Goal: Task Accomplishment & Management: Manage account settings

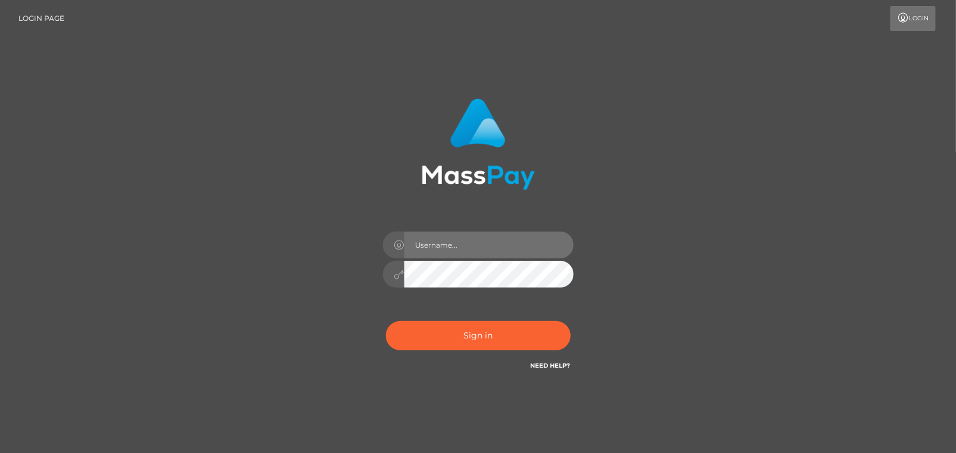
click at [476, 238] on input "text" at bounding box center [488, 244] width 169 height 27
type input "[EMAIL_ADDRESS][DOMAIN_NAME]"
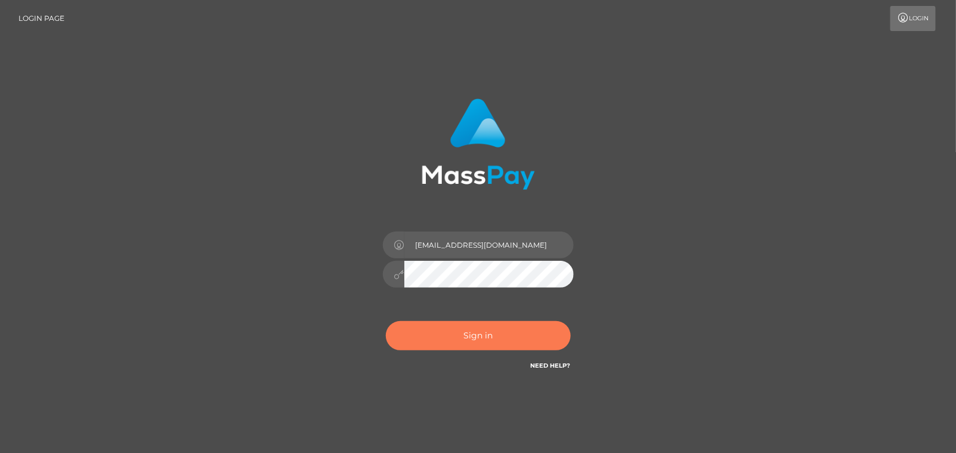
click at [531, 339] on button "Sign in" at bounding box center [478, 335] width 185 height 29
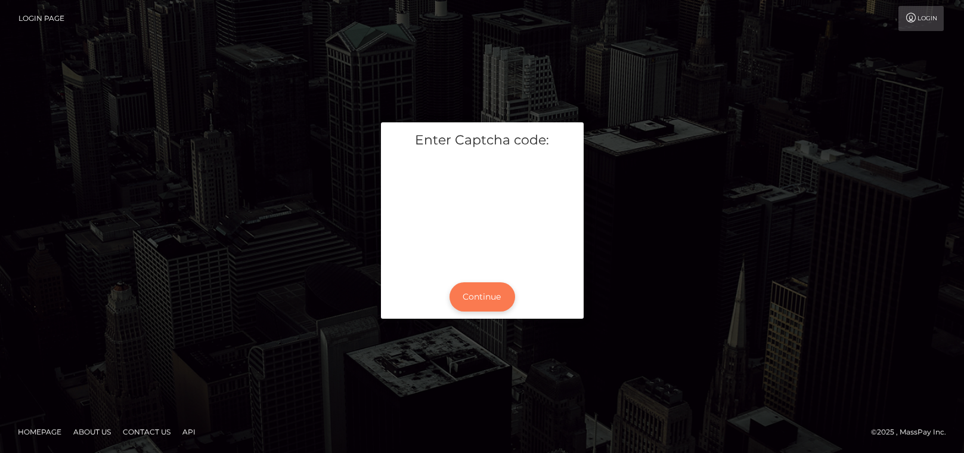
click at [487, 290] on button "Continue" at bounding box center [483, 296] width 66 height 29
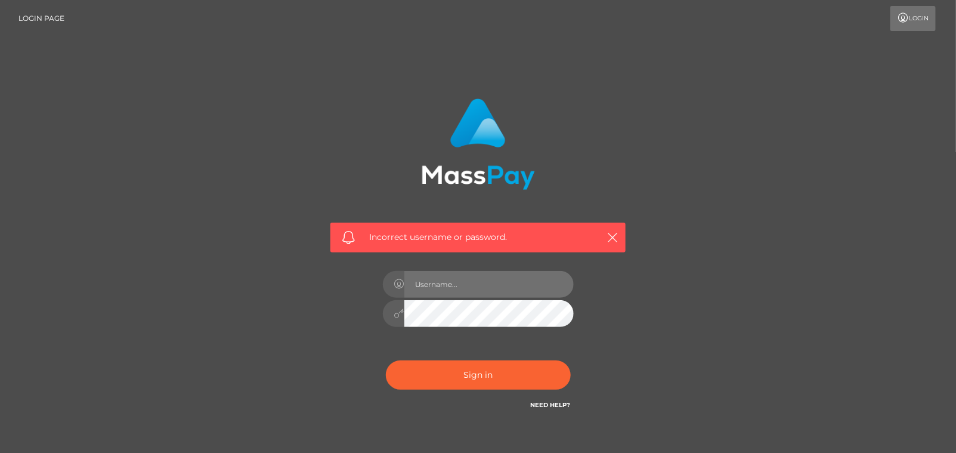
click at [481, 286] on input "text" at bounding box center [488, 284] width 169 height 27
type input "[EMAIL_ADDRESS][DOMAIN_NAME]"
click at [386, 360] on button "Sign in" at bounding box center [478, 374] width 185 height 29
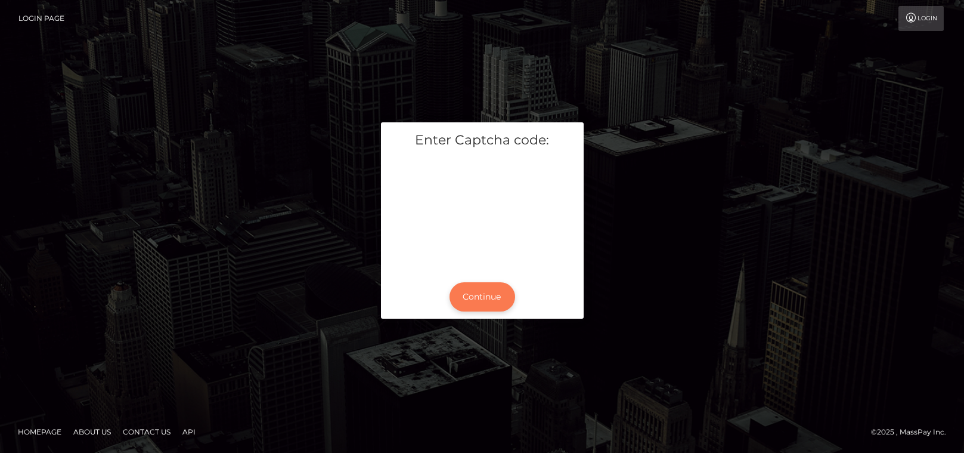
click at [469, 289] on button "Continue" at bounding box center [483, 296] width 66 height 29
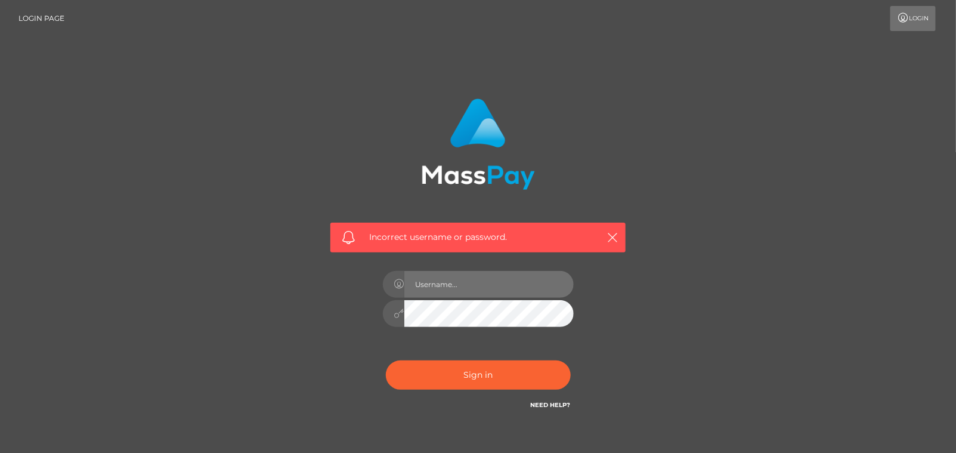
click at [495, 278] on input "text" at bounding box center [488, 284] width 169 height 27
type input "[EMAIL_ADDRESS][DOMAIN_NAME]"
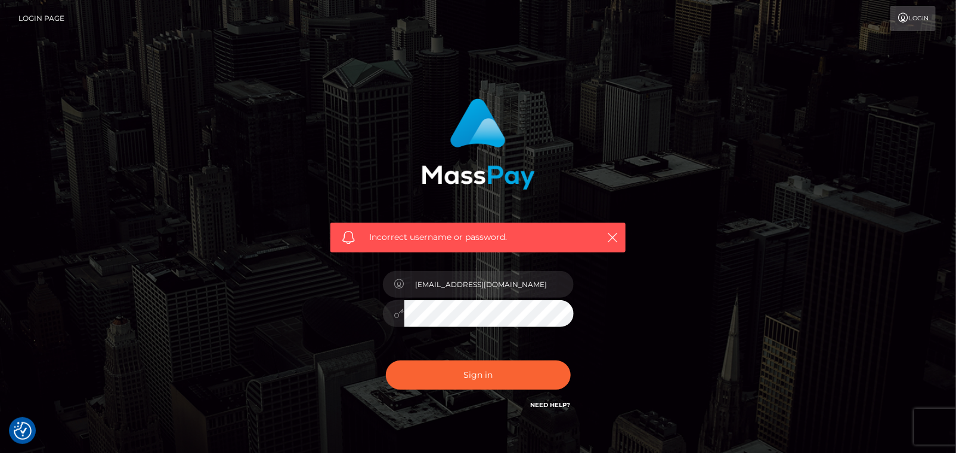
click at [386, 360] on button "Sign in" at bounding box center [478, 374] width 185 height 29
click at [480, 287] on input "text" at bounding box center [488, 284] width 169 height 27
type input "[EMAIL_ADDRESS][DOMAIN_NAME]"
click at [382, 315] on div "[EMAIL_ADDRESS][DOMAIN_NAME]" at bounding box center [478, 307] width 209 height 91
click at [386, 360] on button "Sign in" at bounding box center [478, 374] width 185 height 29
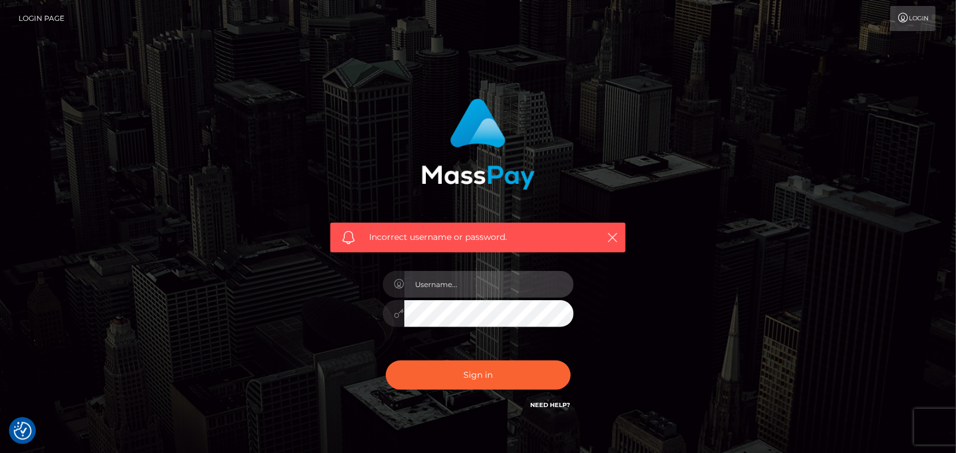
click at [482, 292] on input "text" at bounding box center [488, 284] width 169 height 27
type input "[EMAIL_ADDRESS][DOMAIN_NAME]"
click at [383, 306] on div at bounding box center [478, 311] width 191 height 23
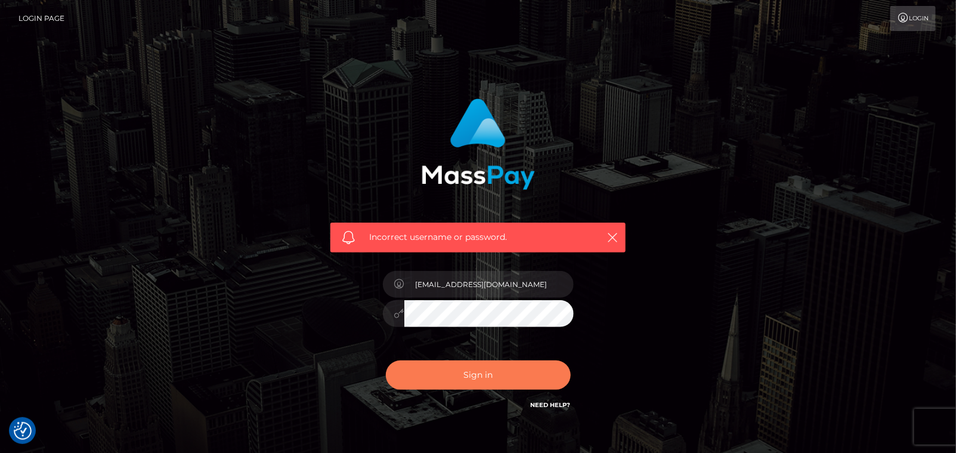
click at [434, 370] on button "Sign in" at bounding box center [478, 374] width 185 height 29
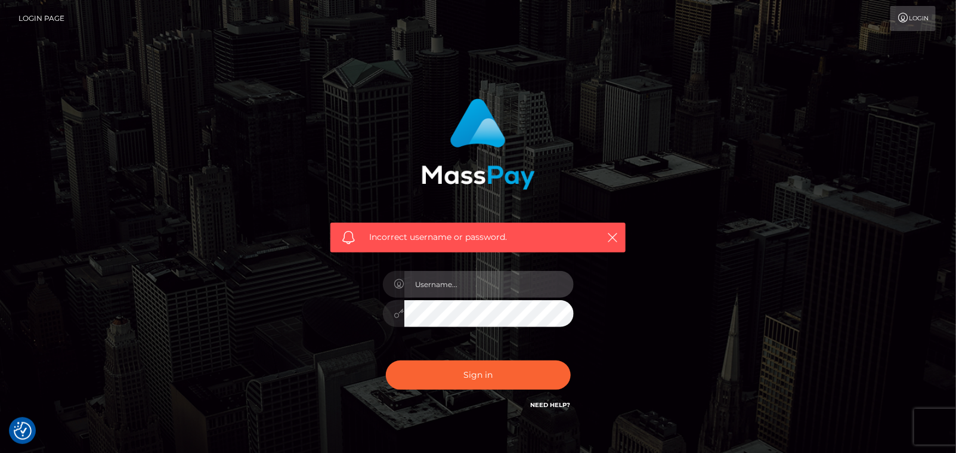
click at [435, 289] on input "text" at bounding box center [488, 284] width 169 height 27
type input "[EMAIL_ADDRESS][DOMAIN_NAME]"
click at [545, 403] on link "Need Help?" at bounding box center [551, 405] width 40 height 8
click at [552, 404] on link "Need Help?" at bounding box center [551, 405] width 40 height 8
click at [264, 302] on div "Incorrect username or password. anukax99x@gmail.com" at bounding box center [478, 260] width 680 height 343
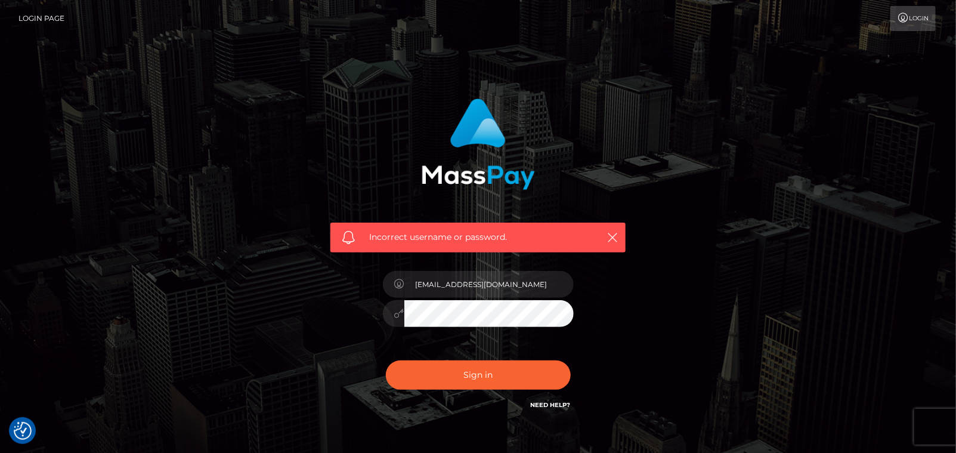
click at [386, 360] on button "Sign in" at bounding box center [478, 374] width 185 height 29
click at [543, 402] on link "Need Help?" at bounding box center [551, 405] width 40 height 8
click at [911, 23] on link "Login" at bounding box center [912, 18] width 45 height 25
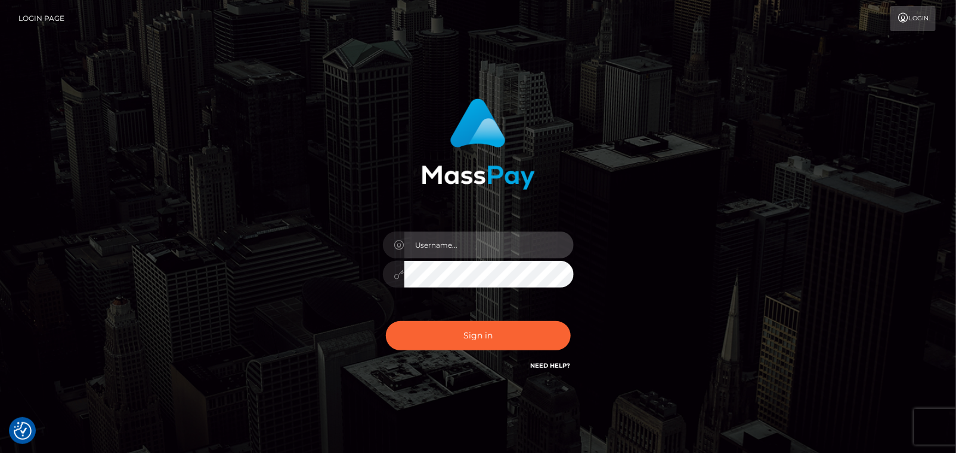
click at [449, 255] on input "text" at bounding box center [488, 244] width 169 height 27
type input "[EMAIL_ADDRESS][DOMAIN_NAME]"
click at [262, 282] on div "anukax99x@gmail.com Sign in" at bounding box center [478, 240] width 680 height 303
click at [681, 258] on div "anukax99x@gmail.com Sign in" at bounding box center [478, 240] width 680 height 303
click at [32, 17] on link "Login Page" at bounding box center [41, 18] width 46 height 25
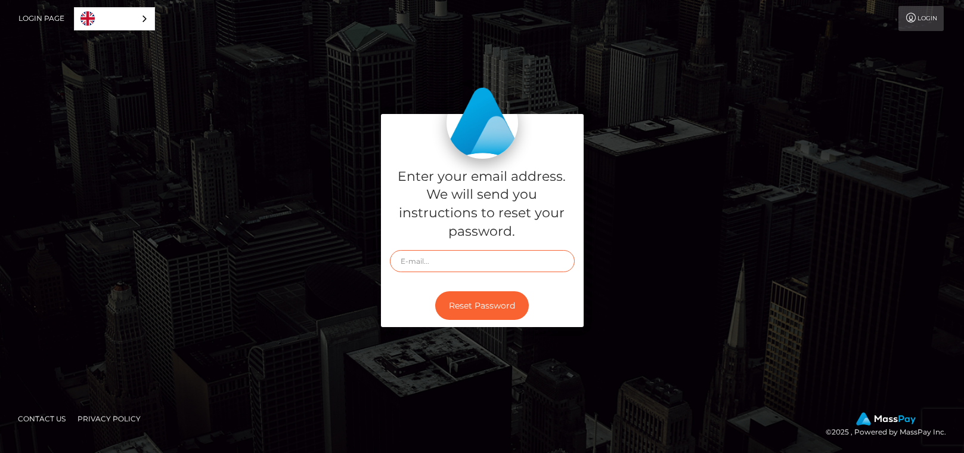
click at [485, 264] on input "text" at bounding box center [482, 261] width 185 height 22
type input "[EMAIL_ADDRESS][DOMAIN_NAME]"
click at [479, 302] on button "Reset Password" at bounding box center [482, 305] width 94 height 29
